Goal: Transaction & Acquisition: Purchase product/service

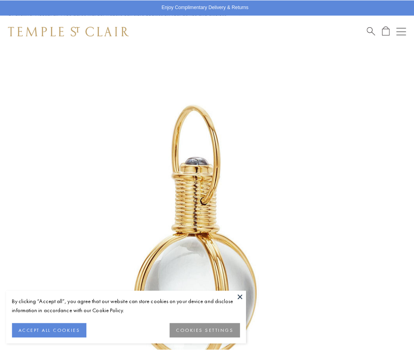
scroll to position [204, 0]
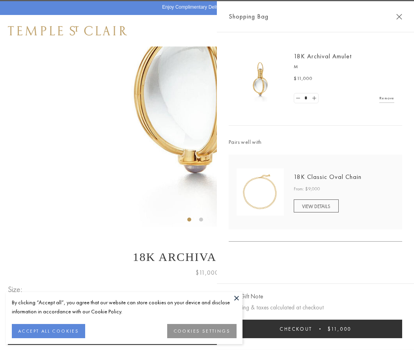
click at [315, 329] on button "Checkout $11,000" at bounding box center [314, 328] width 173 height 19
